Goal: Communication & Community: Ask a question

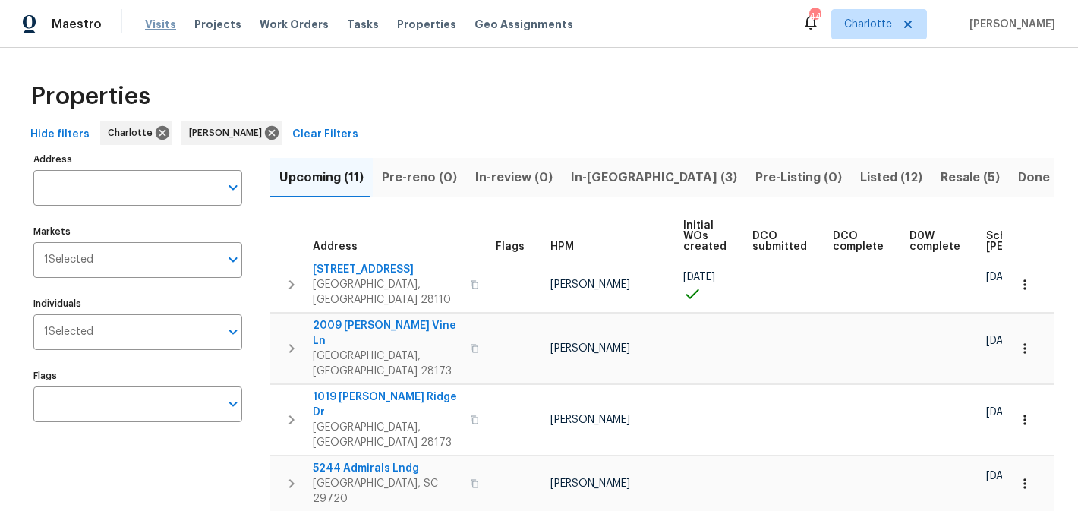
scroll to position [0, 182]
click at [585, 182] on span "In-[GEOGRAPHIC_DATA] (3)" at bounding box center [654, 177] width 166 height 21
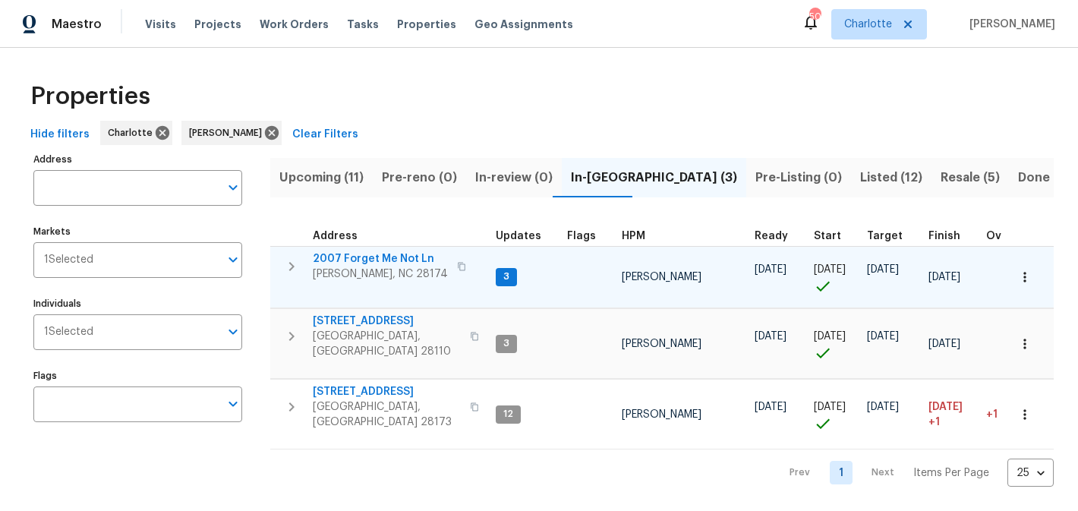
click at [365, 255] on span "2007 Forget Me Not Ln" at bounding box center [380, 258] width 135 height 15
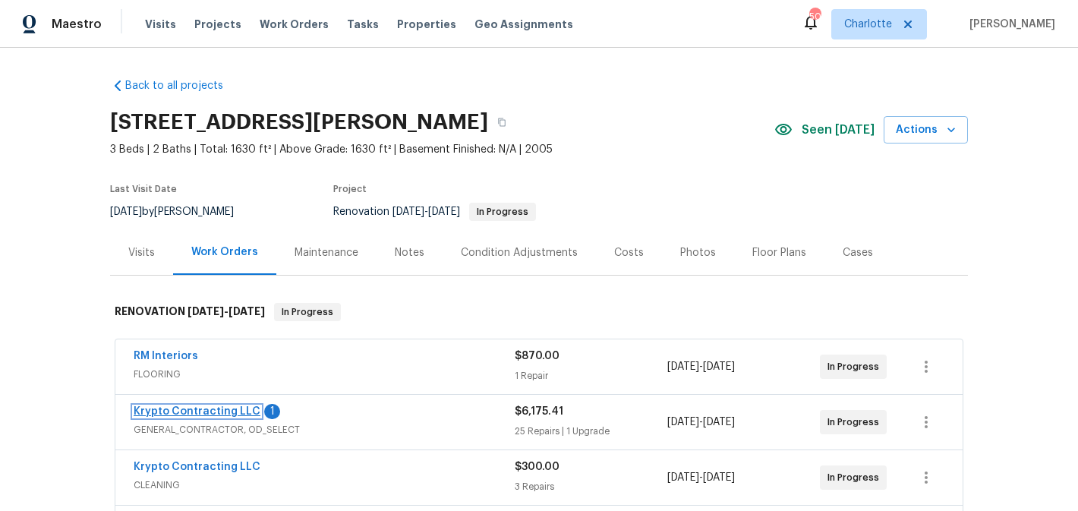
click at [195, 411] on link "Krypto Contracting LLC" at bounding box center [197, 411] width 127 height 11
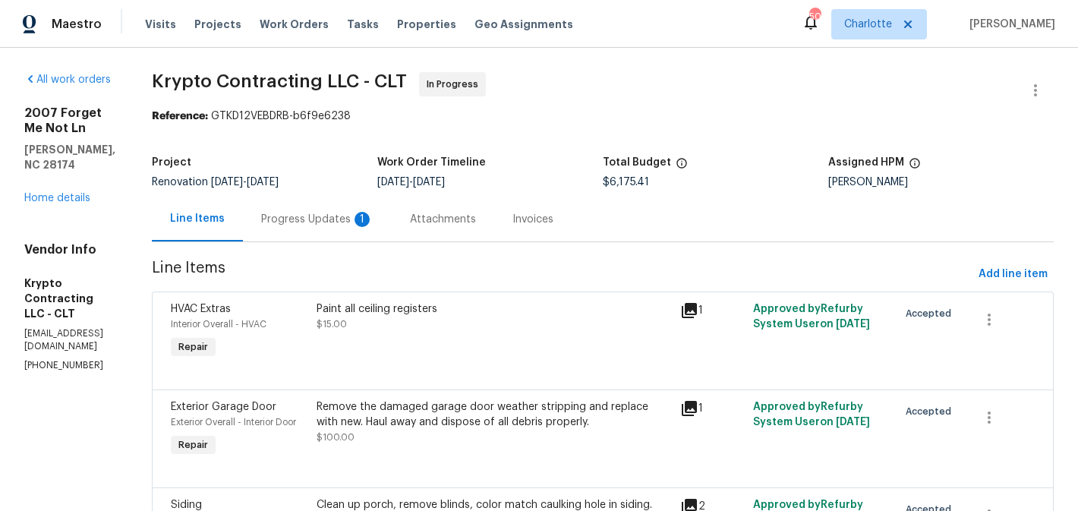
click at [370, 215] on div "Progress Updates 1" at bounding box center [317, 219] width 112 height 15
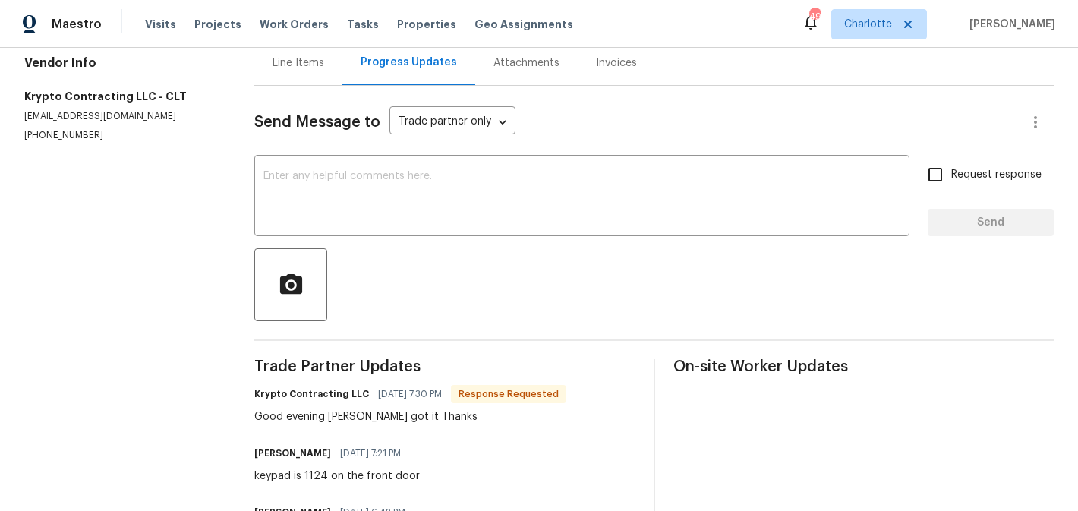
scroll to position [151, 0]
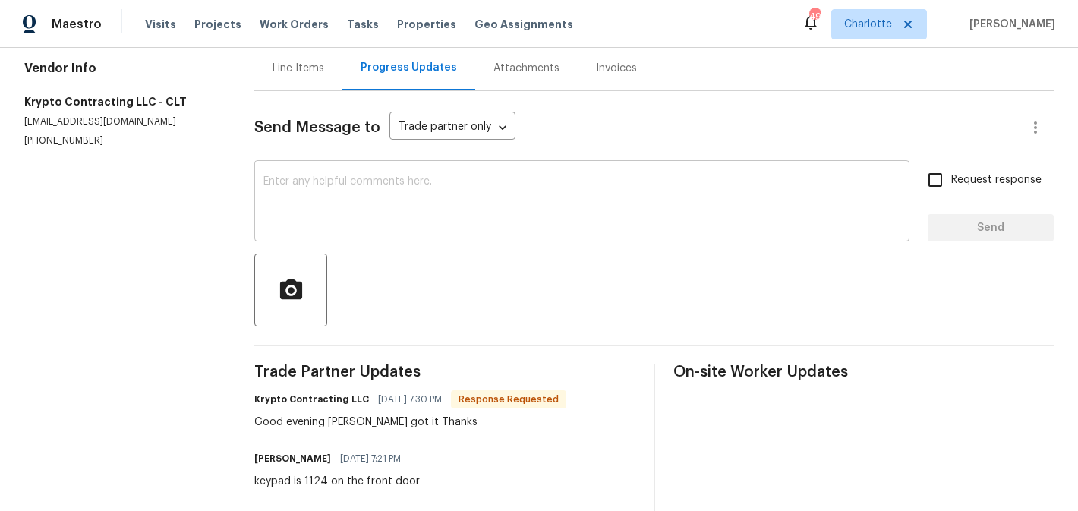
click at [406, 203] on textarea at bounding box center [582, 202] width 637 height 53
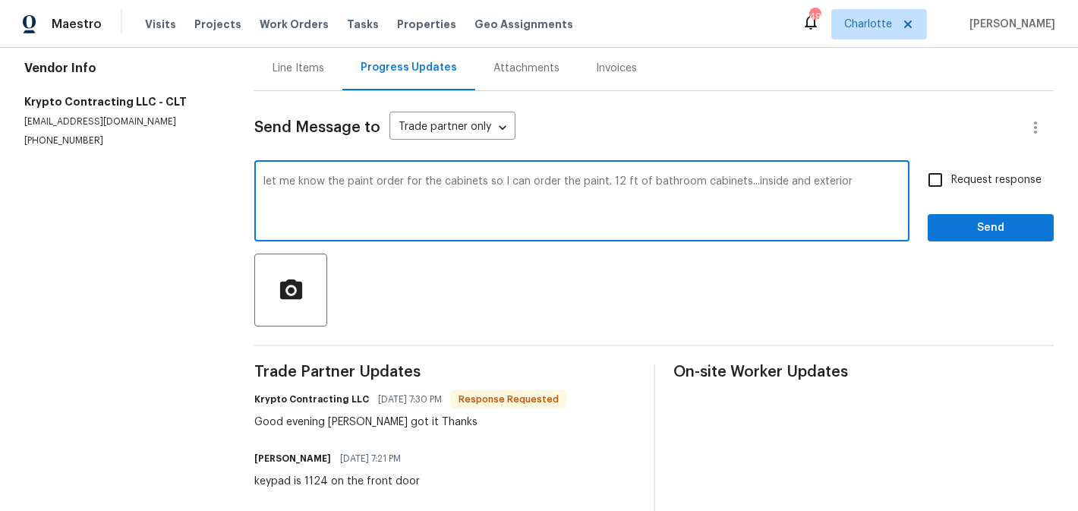
click at [747, 178] on textarea "let me know the paint order for the cabinets so I can order the paint. 12 ft of…" at bounding box center [582, 202] width 637 height 53
type textarea "let me know the paint order for the cabinets so I can order the paint. 12 ft of…"
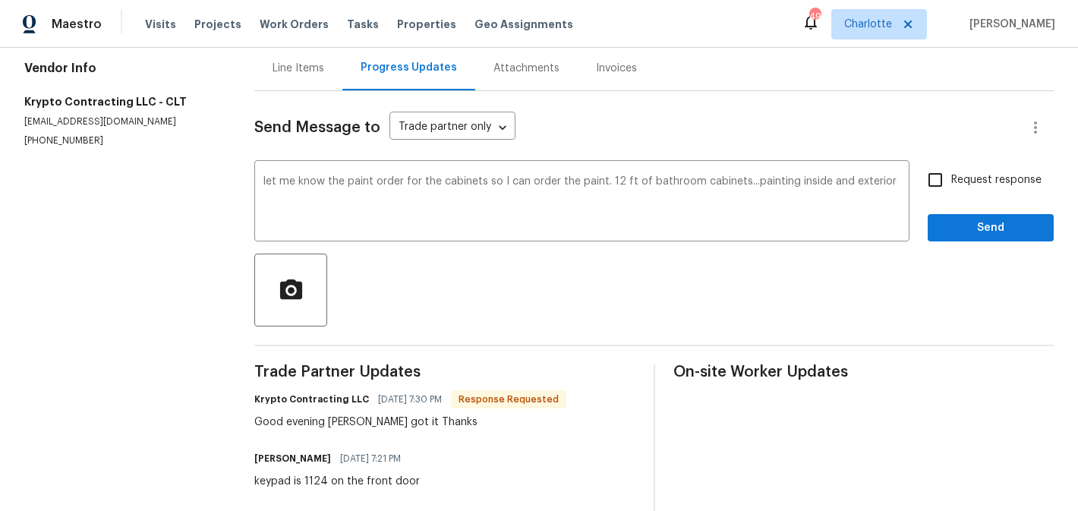
click at [980, 177] on span "Request response" at bounding box center [997, 180] width 90 height 16
click at [952, 177] on input "Request response" at bounding box center [936, 180] width 32 height 32
checkbox input "true"
click at [979, 226] on span "Send" at bounding box center [991, 228] width 102 height 19
